Goal: Check status

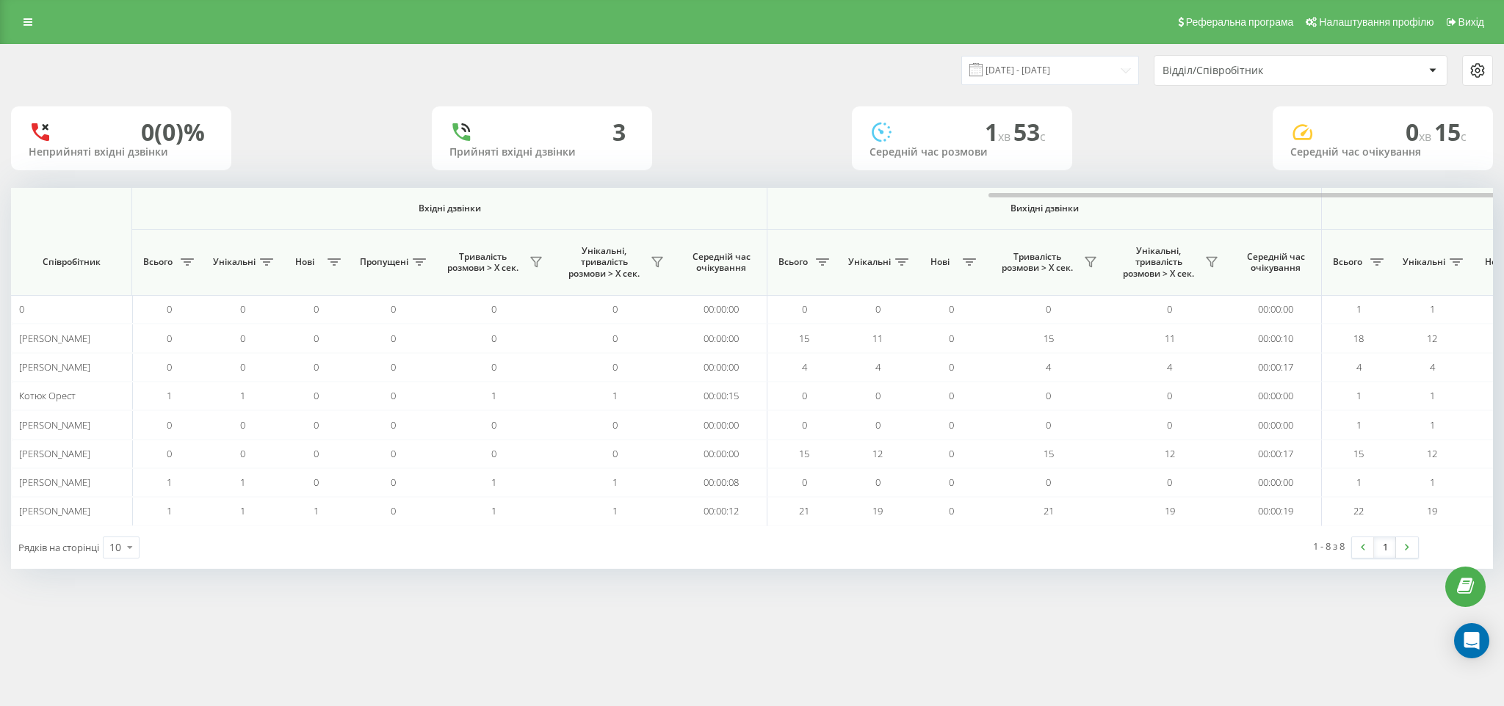
scroll to position [0, 567]
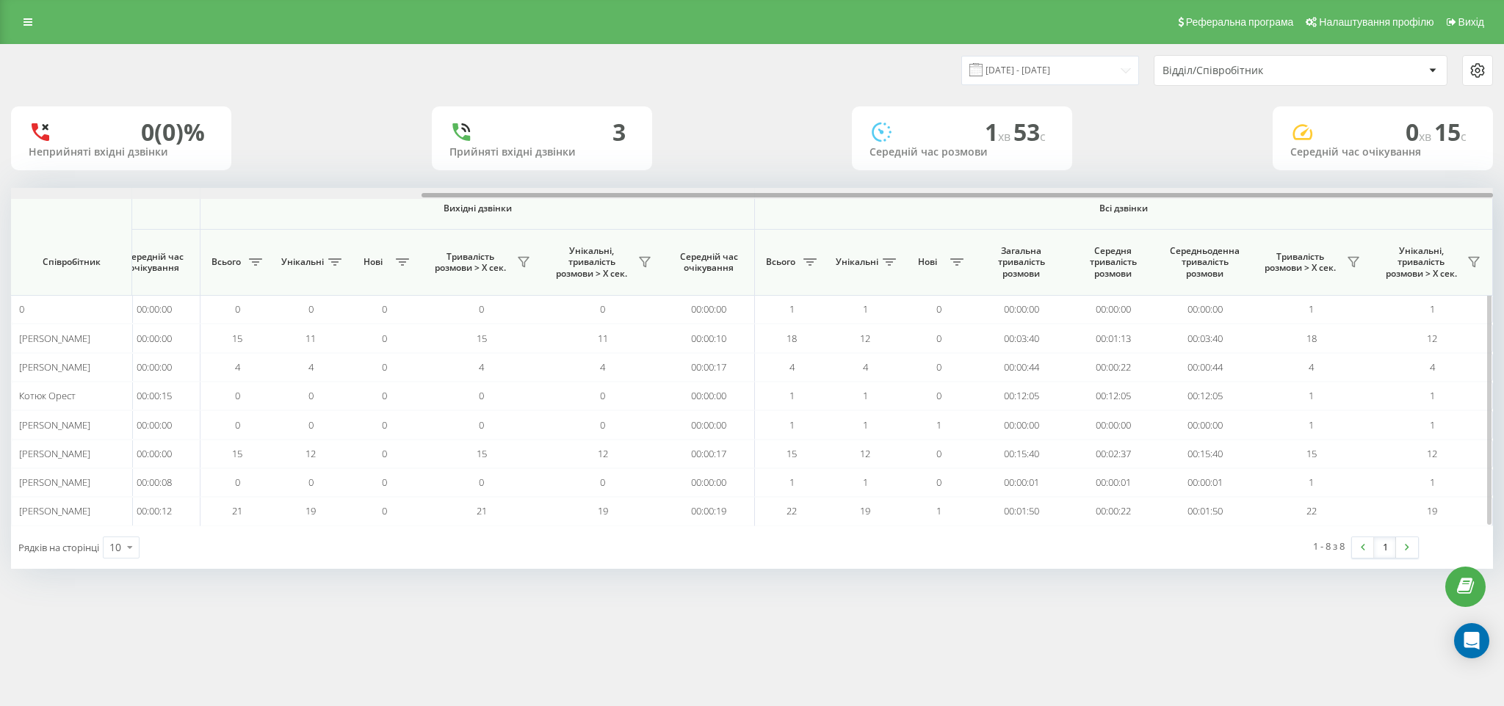
drag, startPoint x: 454, startPoint y: 194, endPoint x: 710, endPoint y: 196, distance: 255.5
click at [710, 197] on div at bounding box center [956, 195] width 1071 height 4
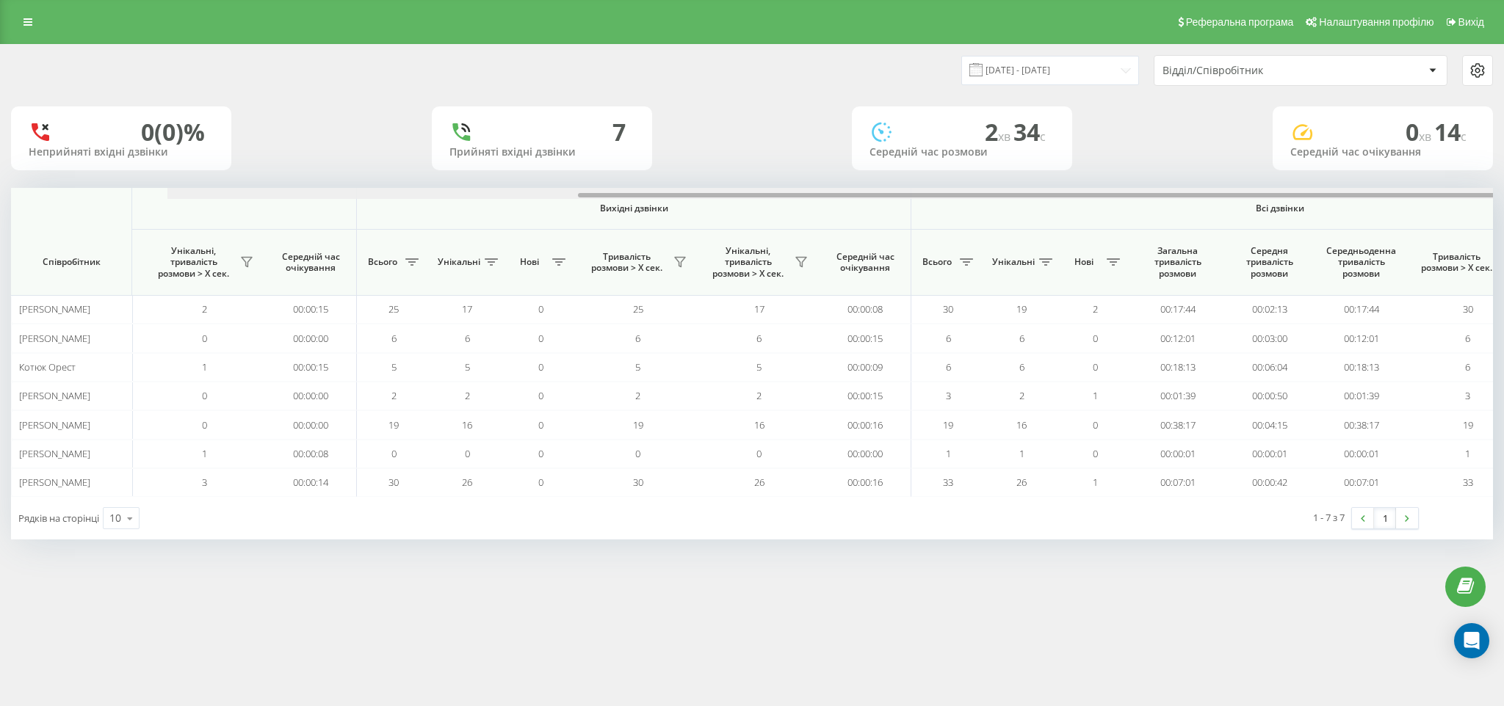
scroll to position [0, 567]
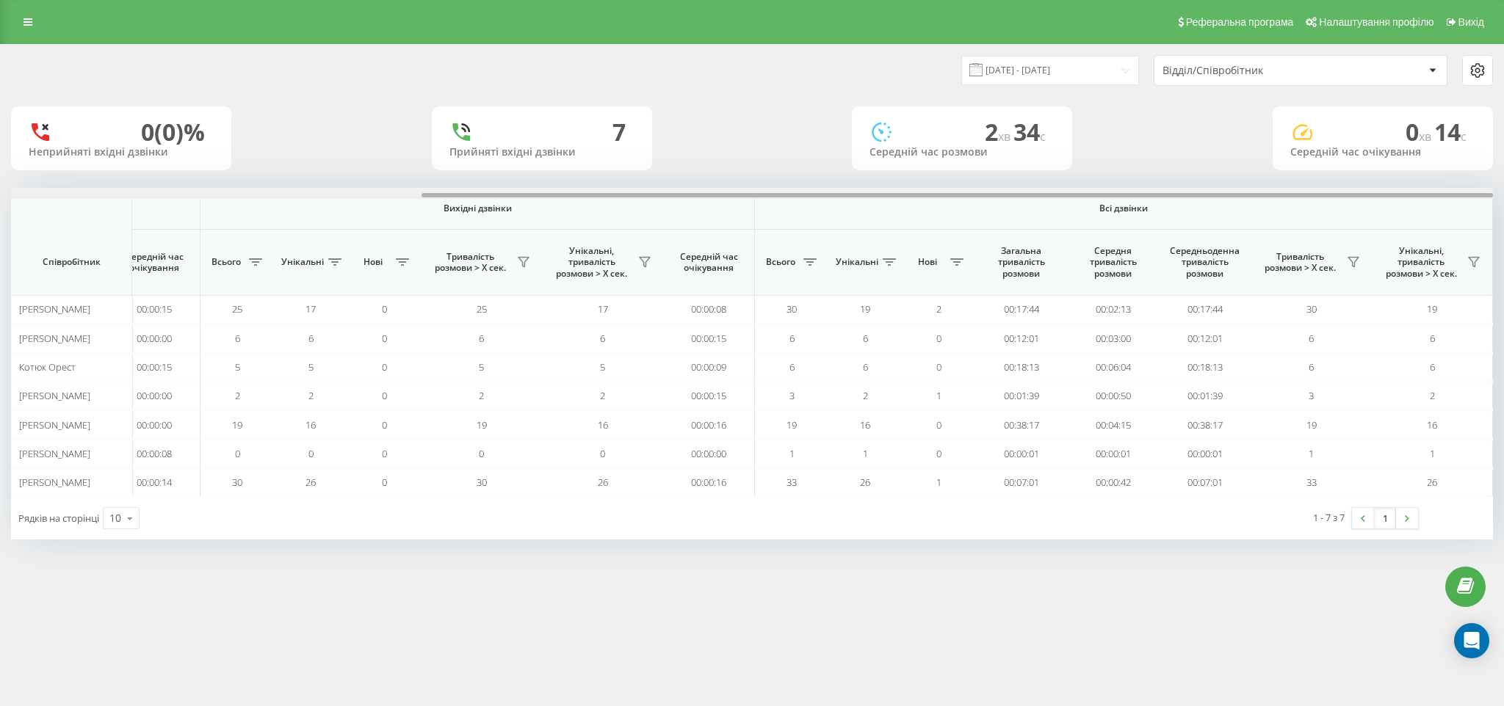
drag, startPoint x: 147, startPoint y: 193, endPoint x: 864, endPoint y: 188, distance: 717.4
click at [864, 188] on div at bounding box center [752, 193] width 1482 height 11
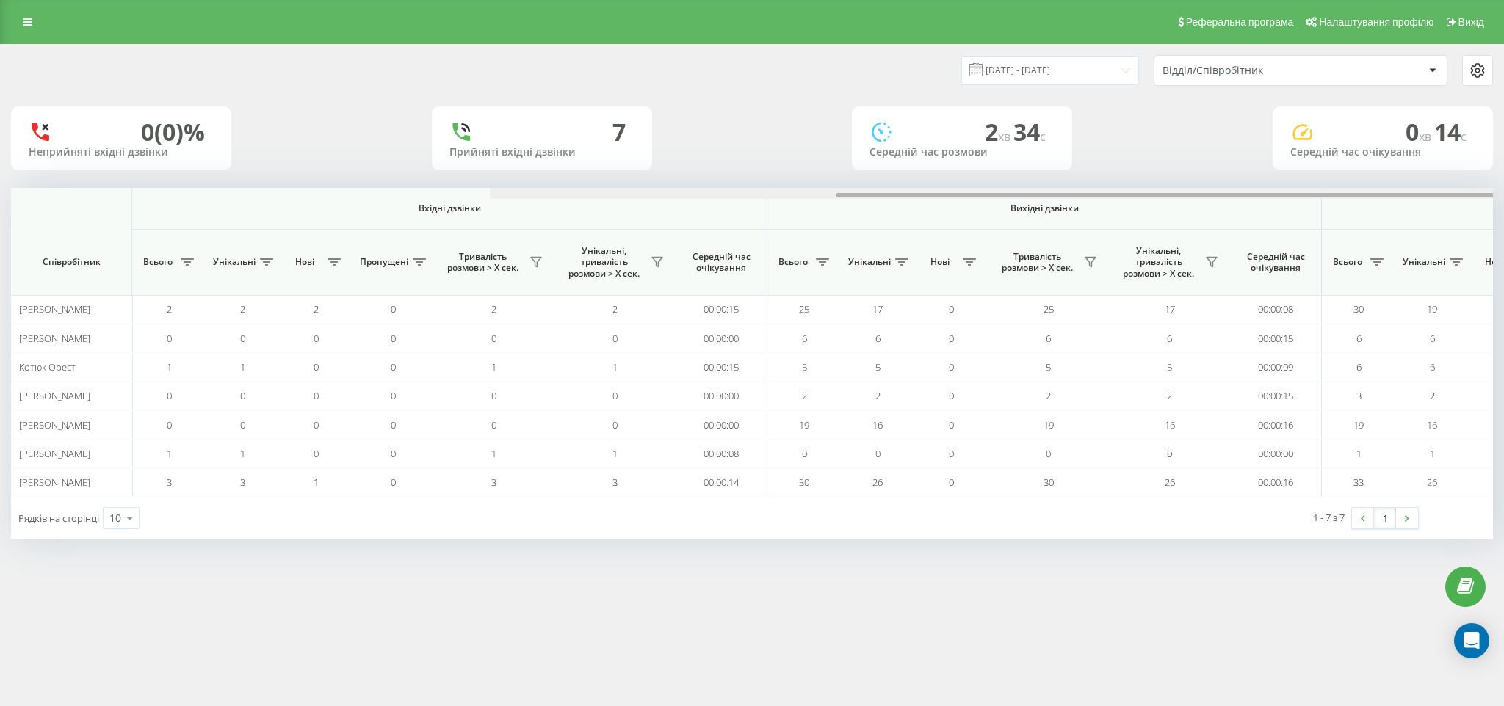
scroll to position [0, 567]
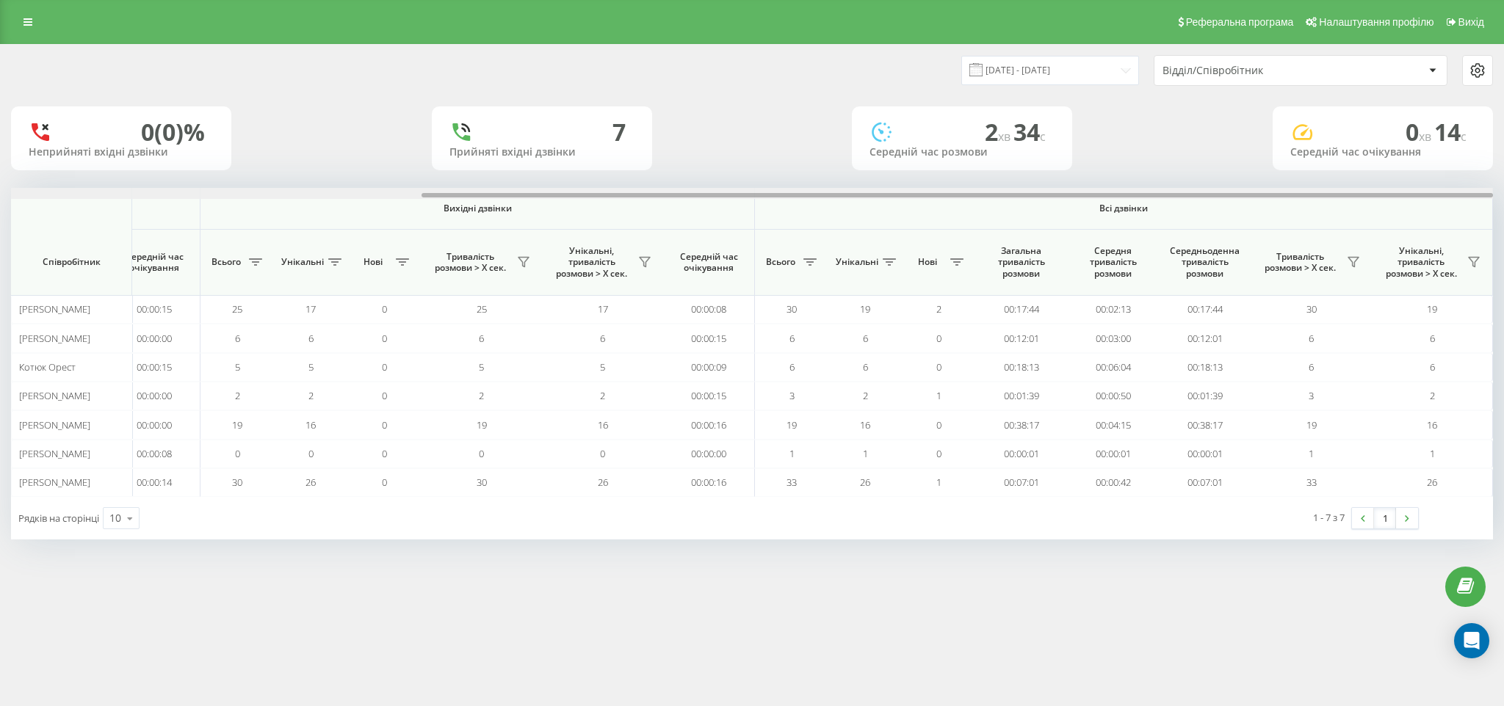
drag, startPoint x: 423, startPoint y: 195, endPoint x: 1381, endPoint y: 220, distance: 958.5
click at [1381, 220] on div "Вхідні дзвінки Вихідні дзвінки Всі дзвінки Співробітник Всього Унікальні Нові П…" at bounding box center [752, 342] width 1482 height 309
